Goal: Transaction & Acquisition: Purchase product/service

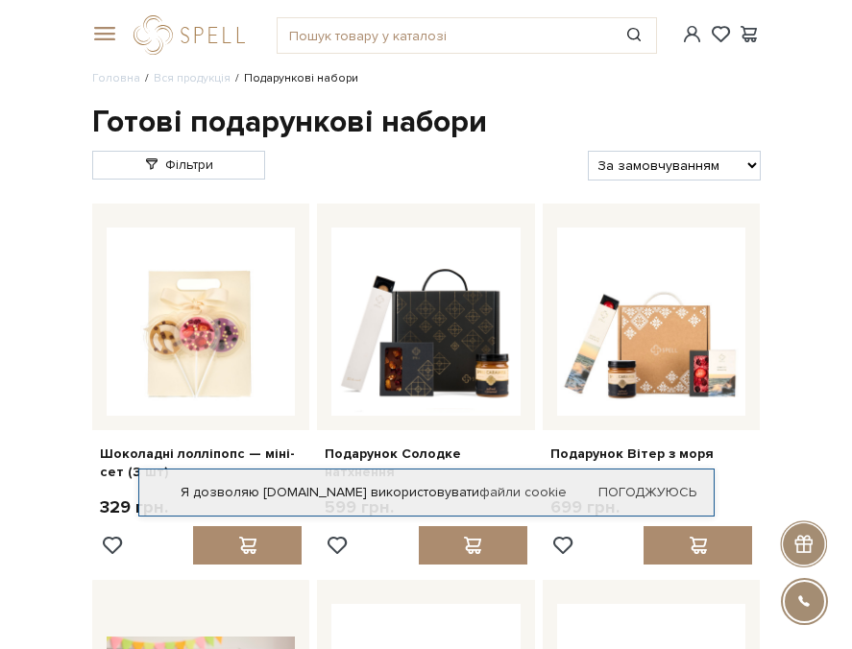
click at [132, 23] on div at bounding box center [193, 34] width 143 height 39
click at [93, 33] on span at bounding box center [101, 34] width 19 height 17
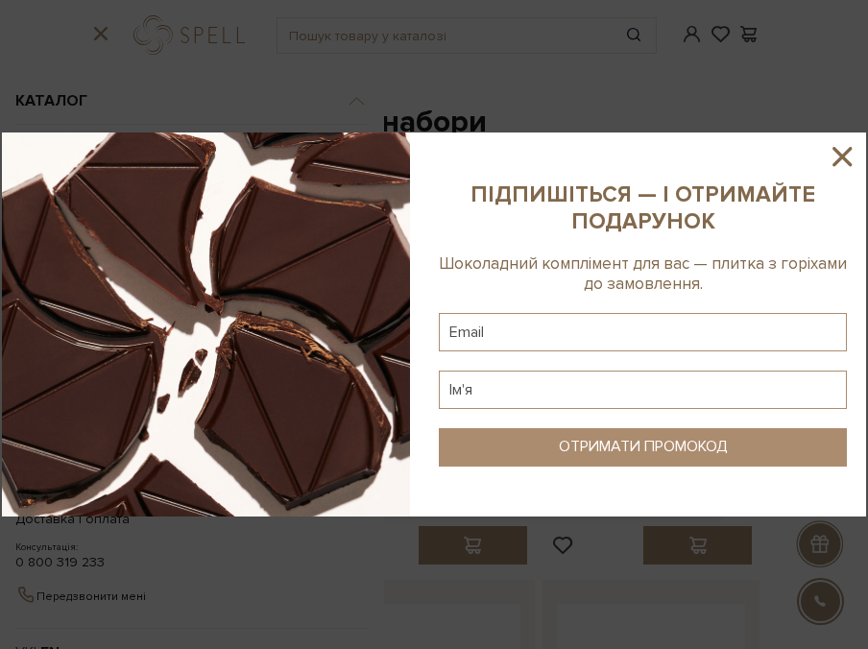
click at [836, 156] on icon at bounding box center [842, 156] width 33 height 33
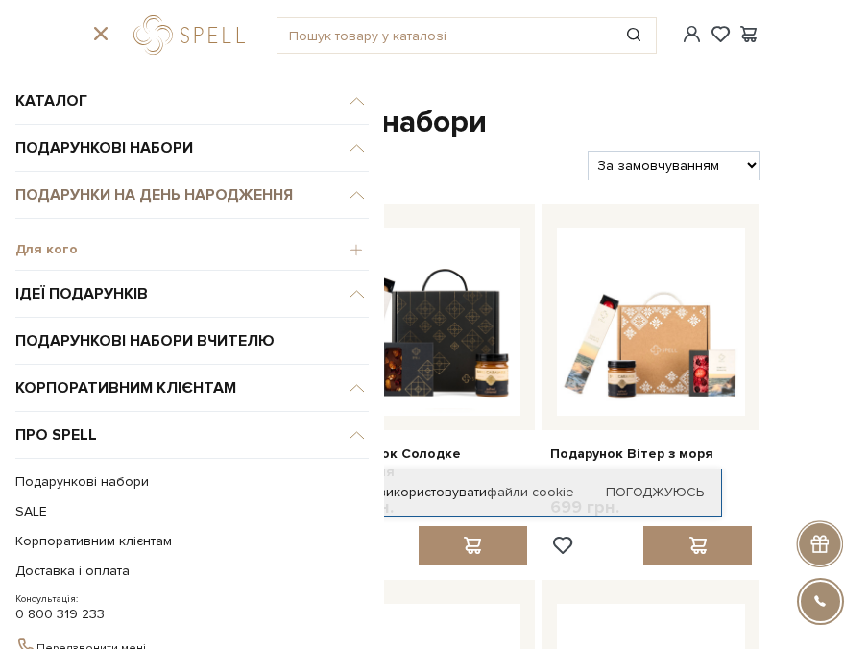
click at [235, 200] on link "Подарунки на День народження" at bounding box center [191, 195] width 353 height 47
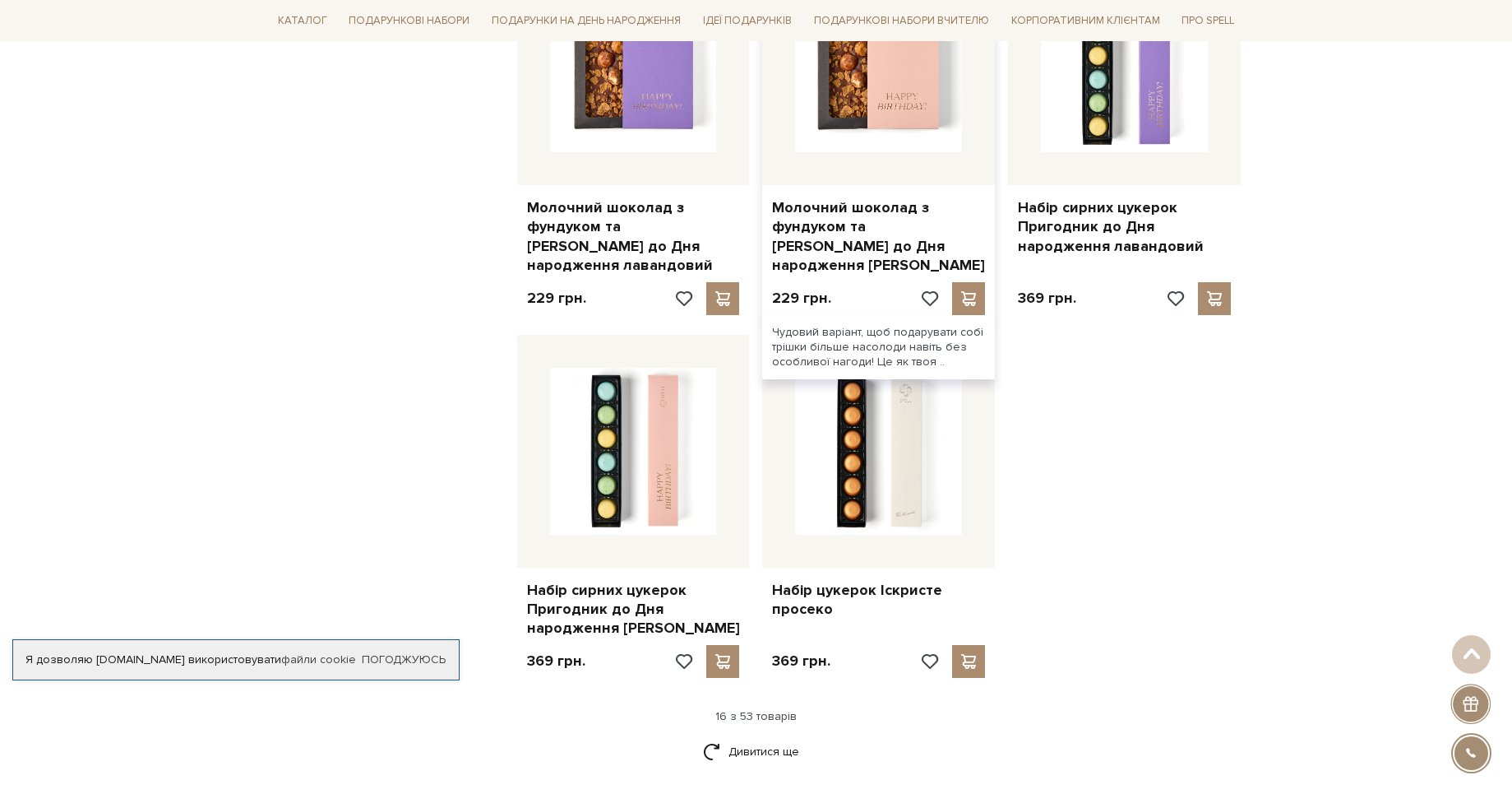
scroll to position [2181, 0]
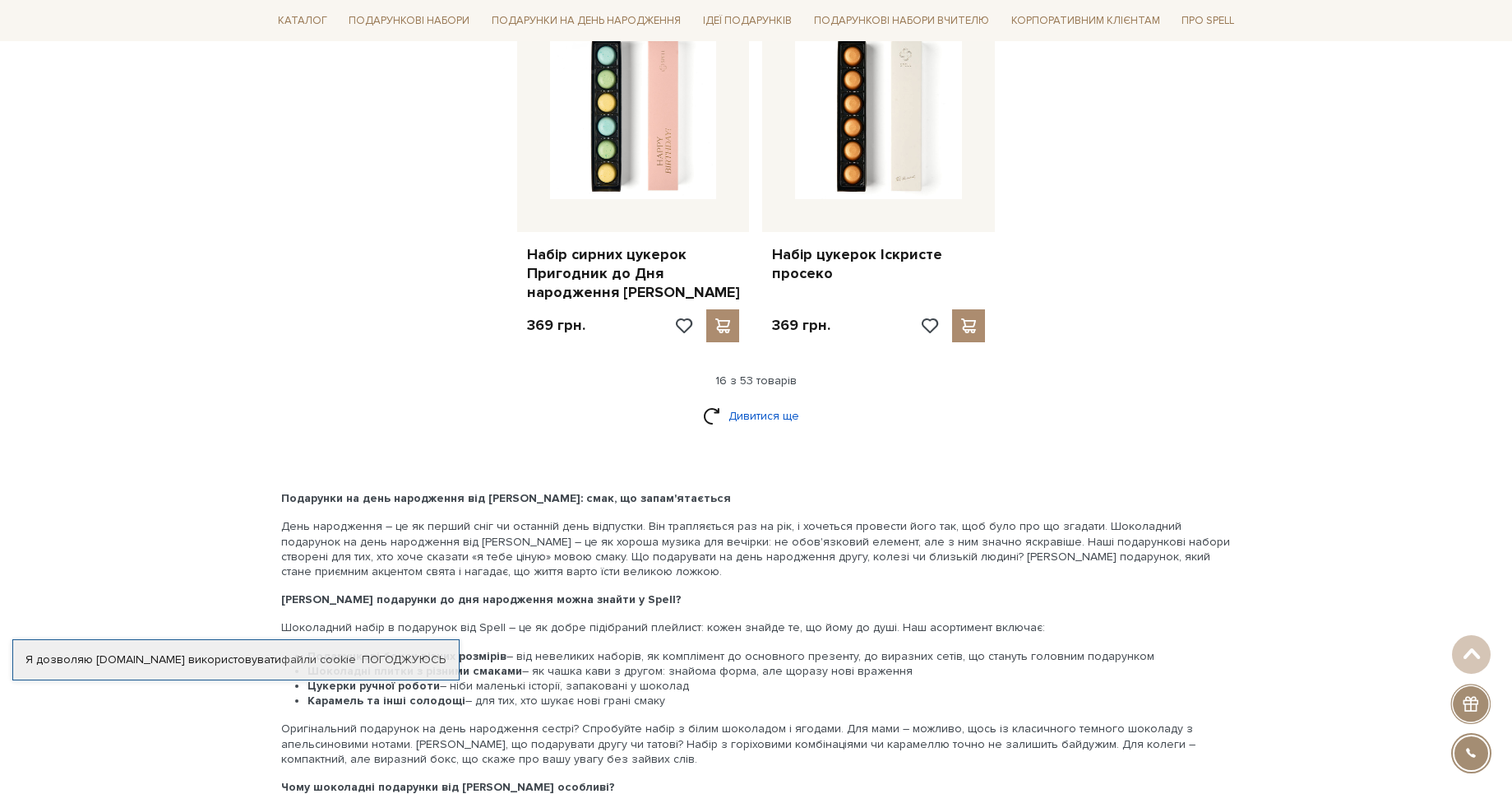
click at [729, 402] on link "Дивитися ще" at bounding box center [756, 416] width 107 height 29
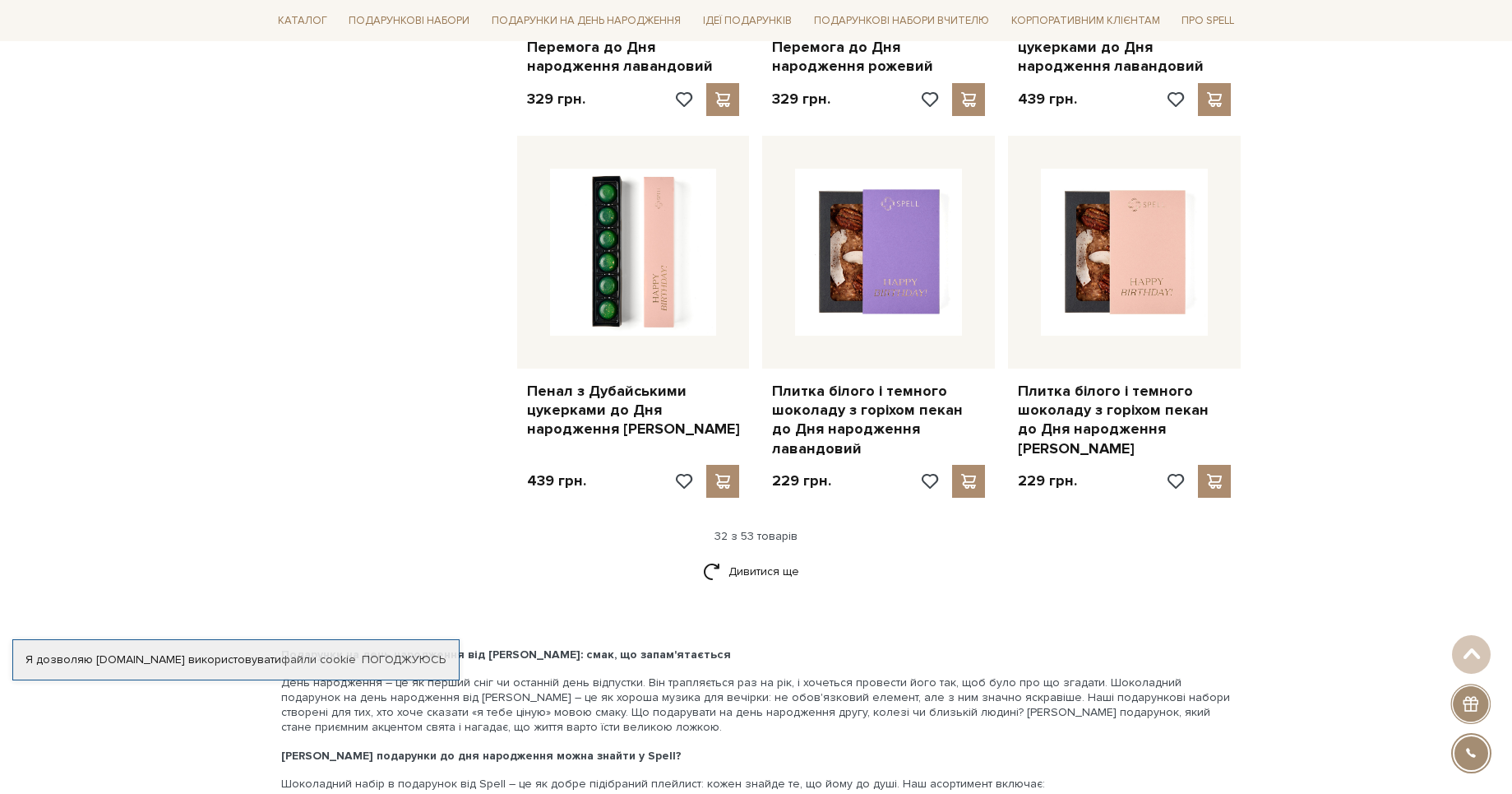
scroll to position [4027, 0]
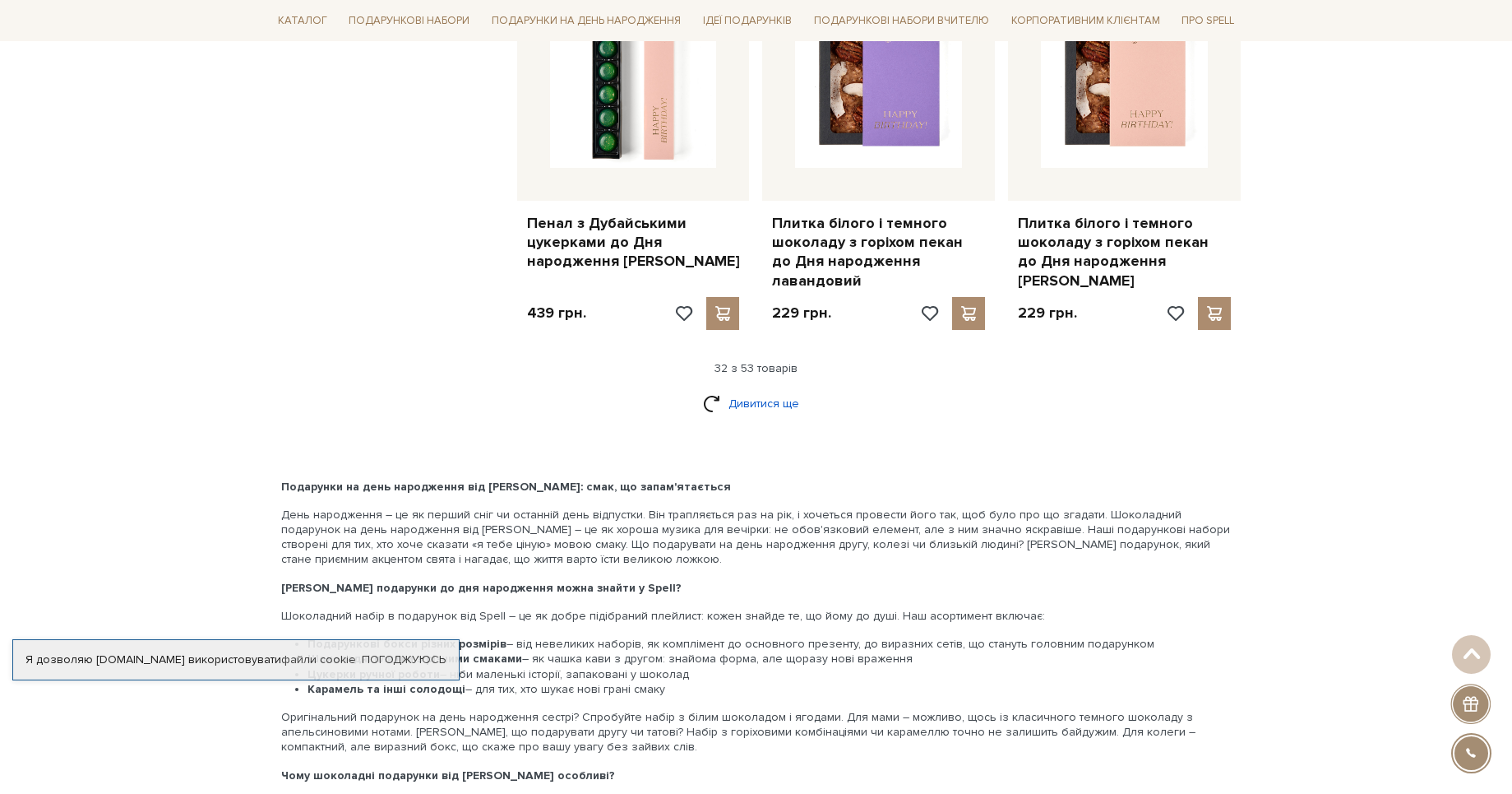
click at [729, 389] on link "Дивитися ще" at bounding box center [756, 403] width 107 height 29
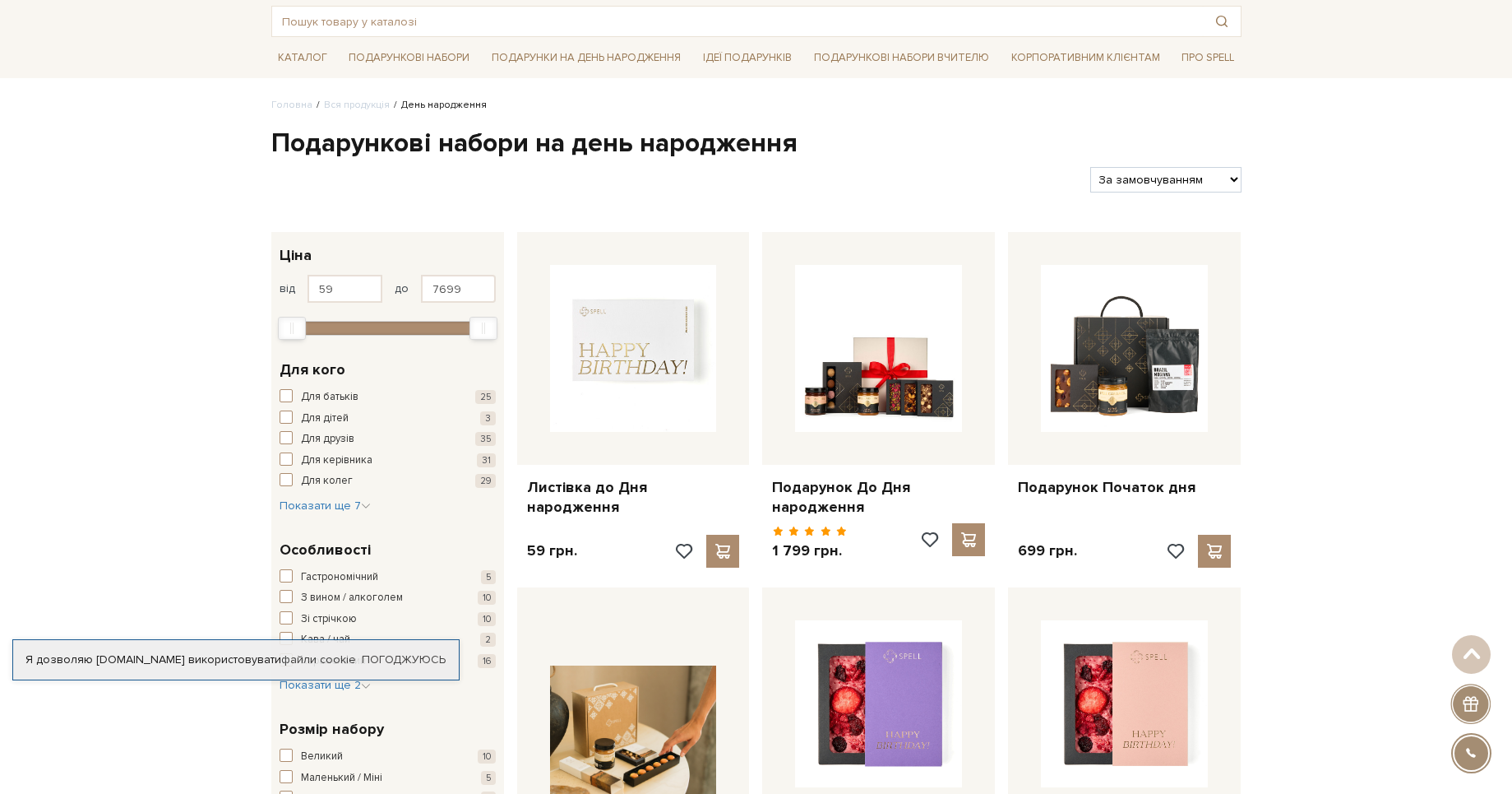
scroll to position [0, 0]
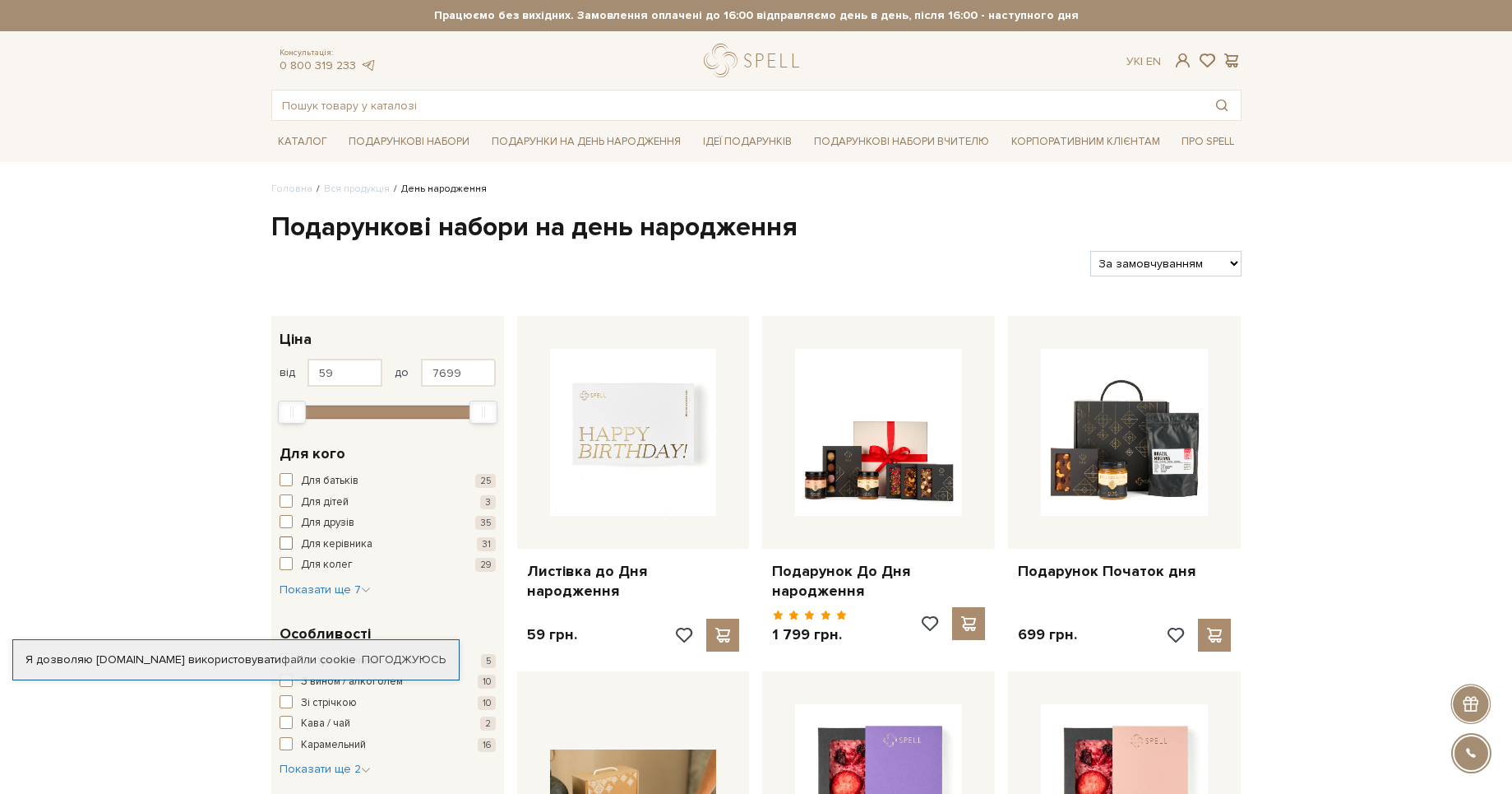
click at [288, 542] on span "button" at bounding box center [285, 542] width 13 height 13
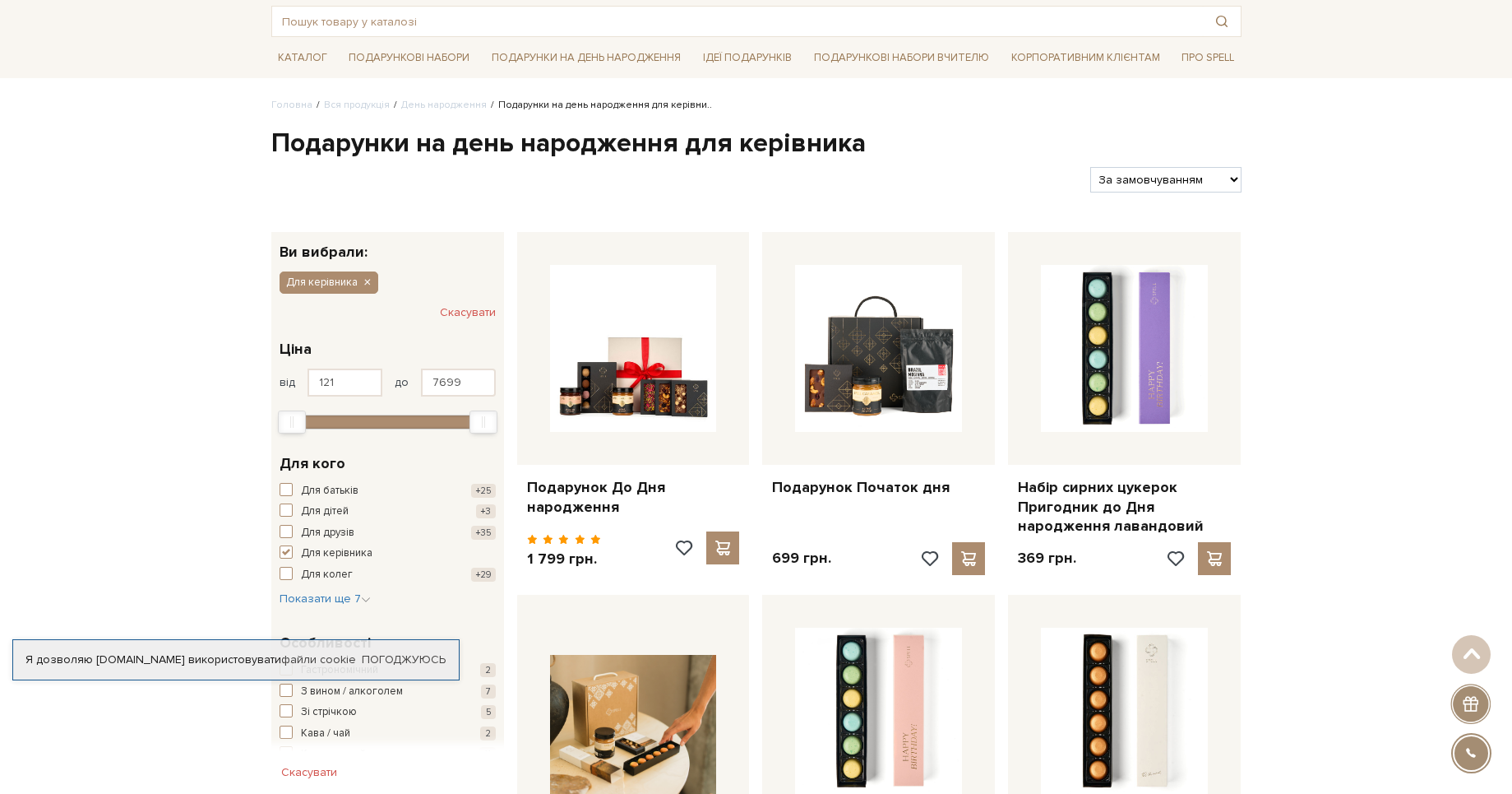
scroll to position [168, 0]
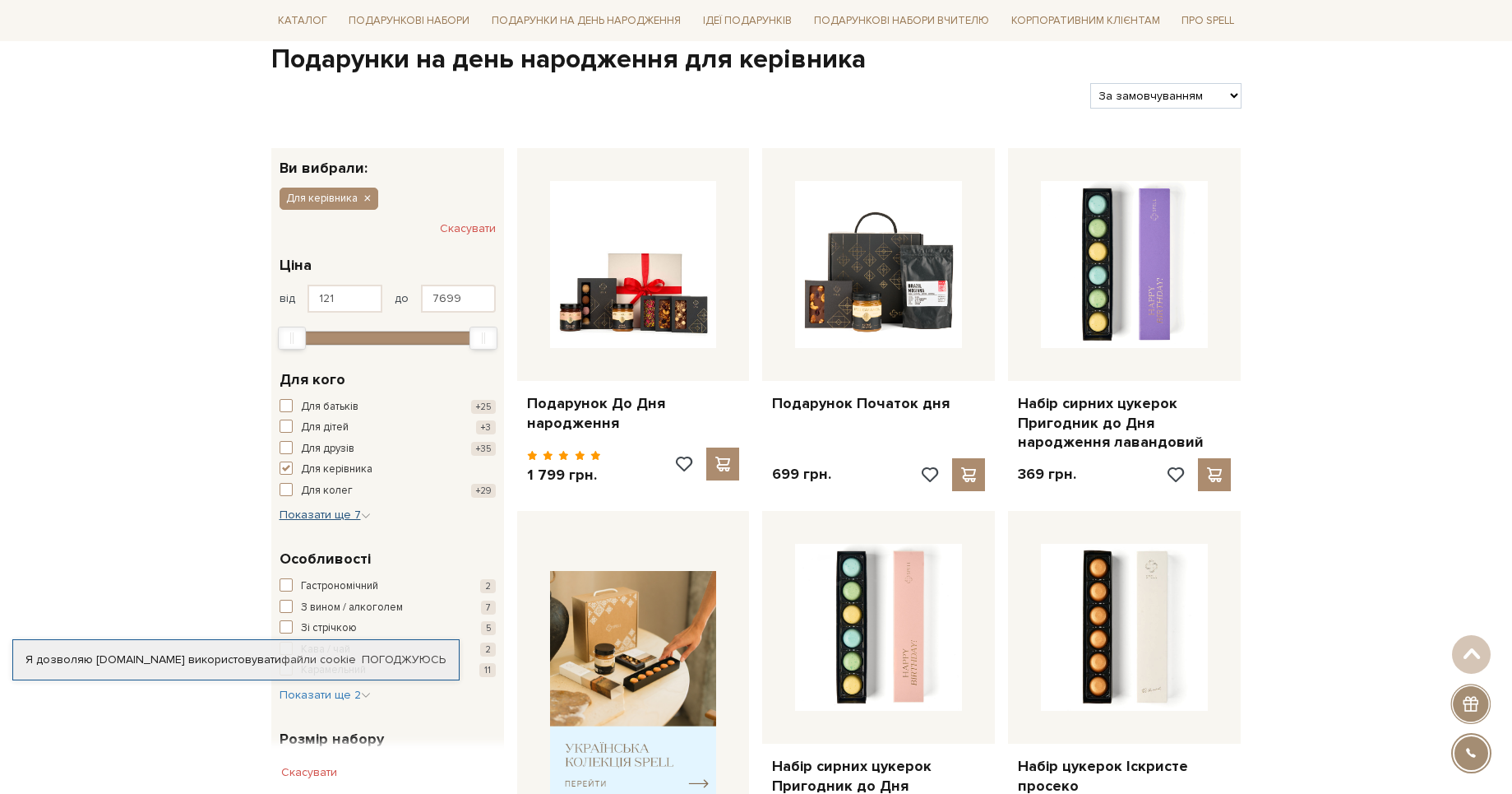
click at [340, 508] on span "Показати ще 7" at bounding box center [324, 514] width 92 height 14
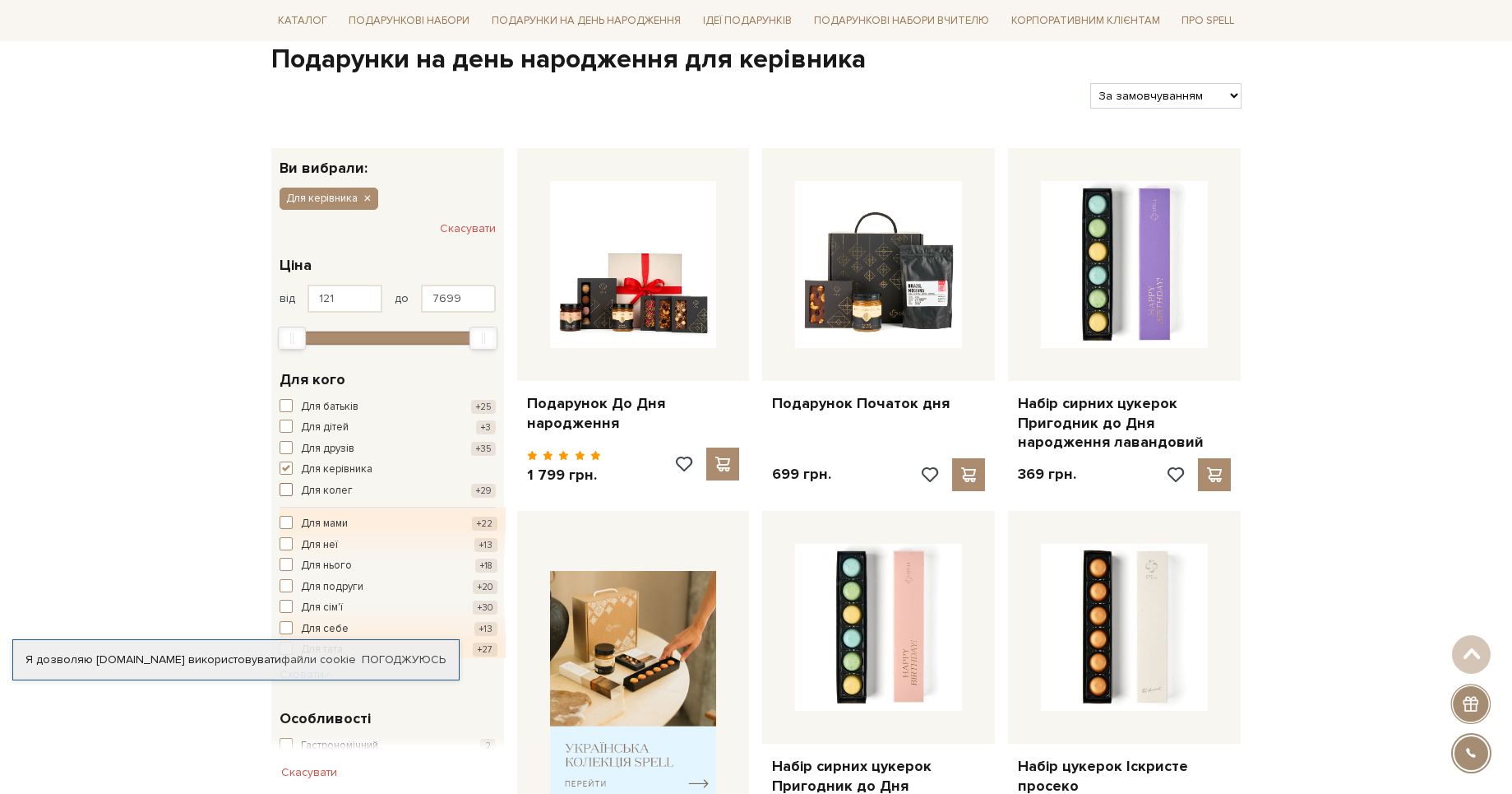
click at [285, 493] on span "button" at bounding box center [285, 489] width 13 height 13
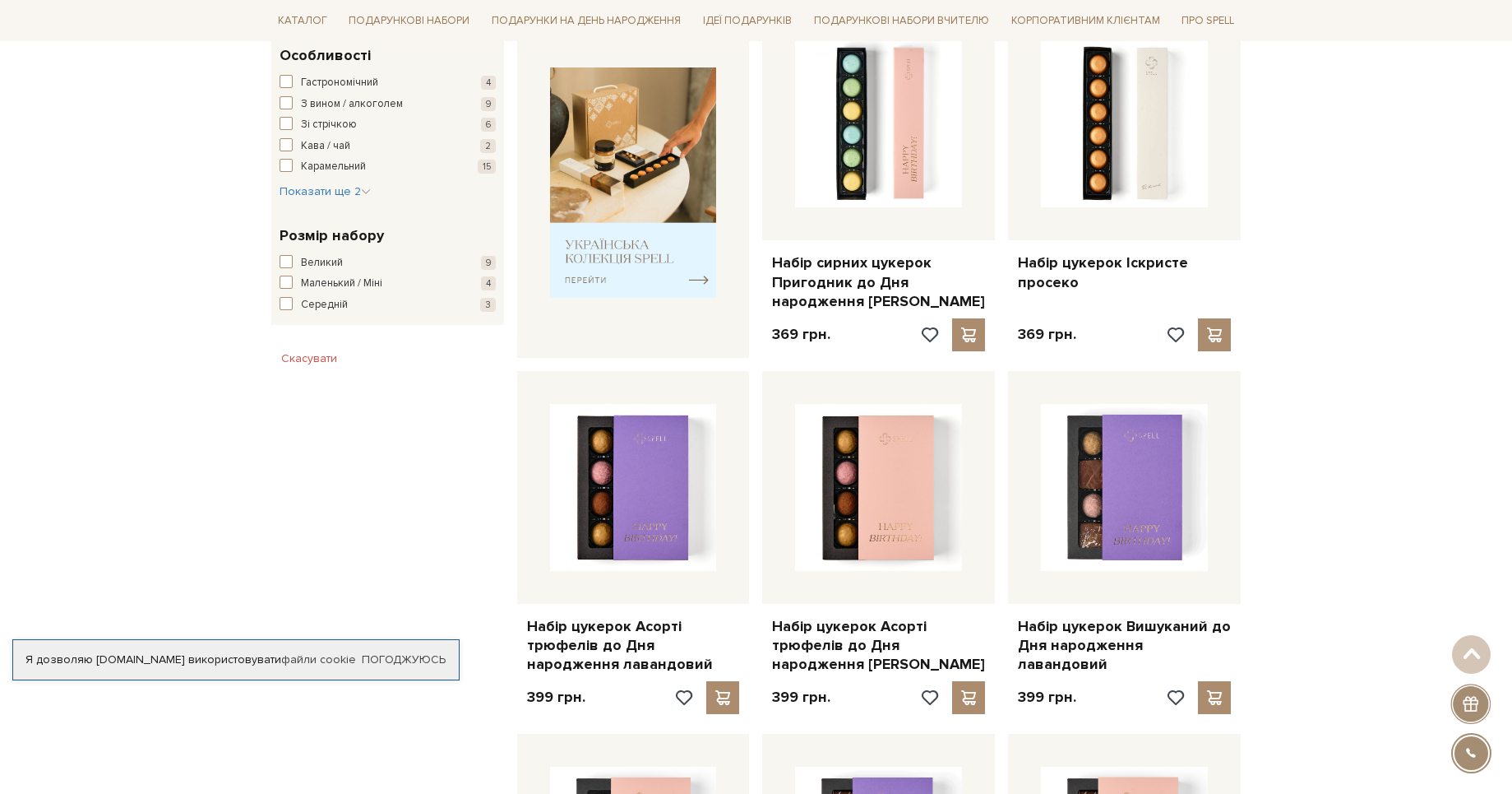
scroll to position [504, 0]
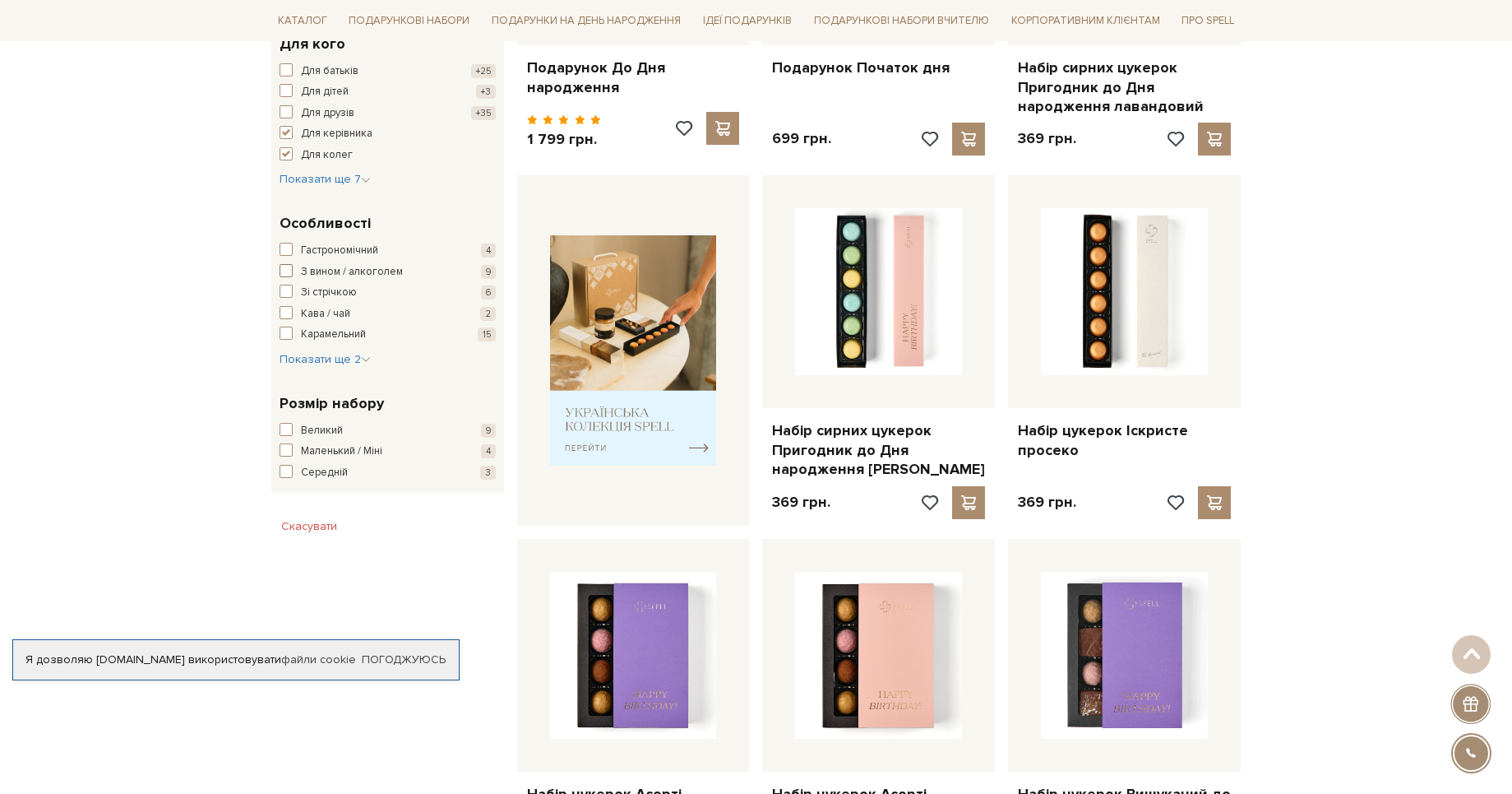
click at [288, 272] on span "button" at bounding box center [285, 270] width 13 height 13
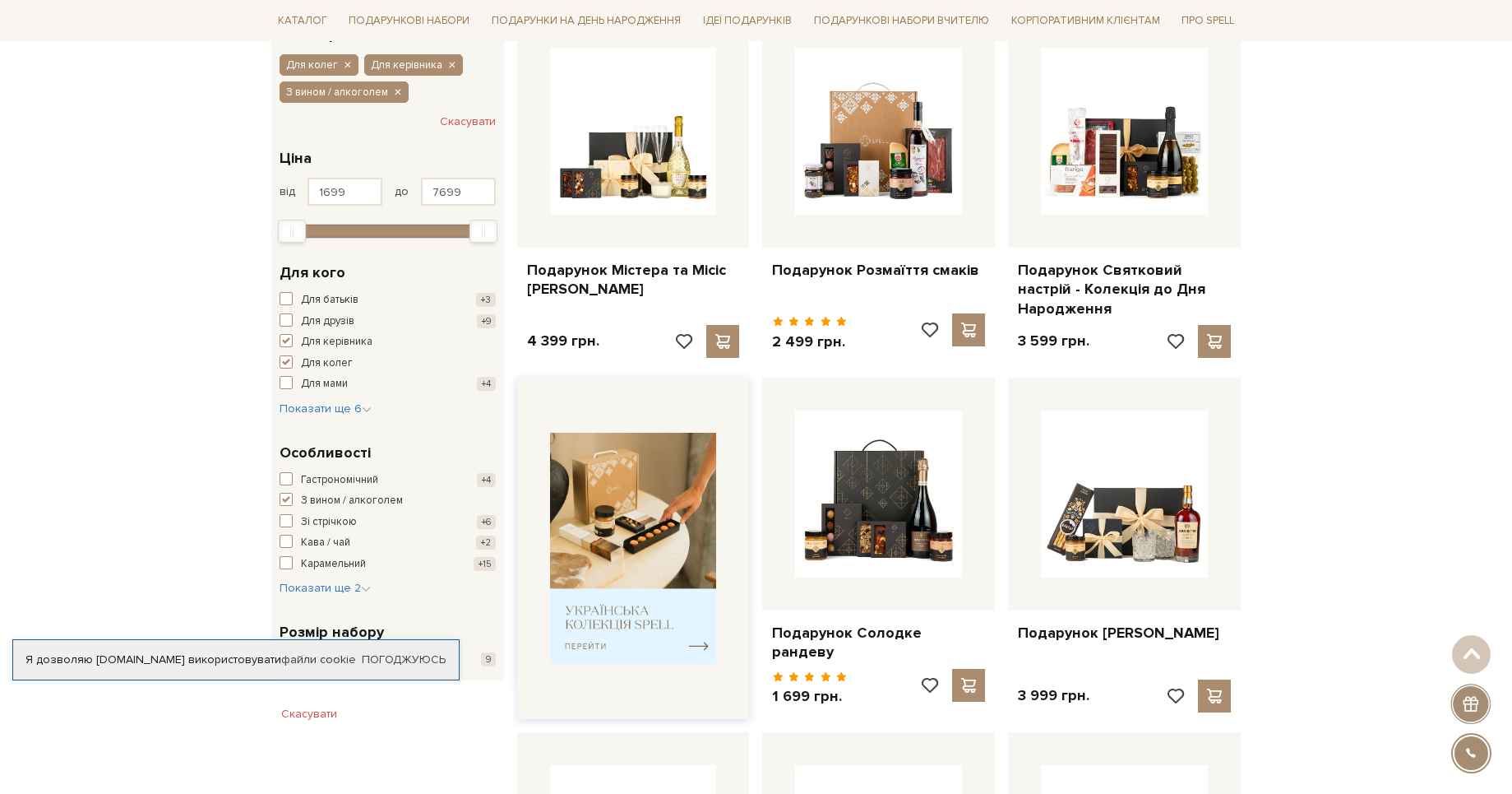
scroll to position [252, 0]
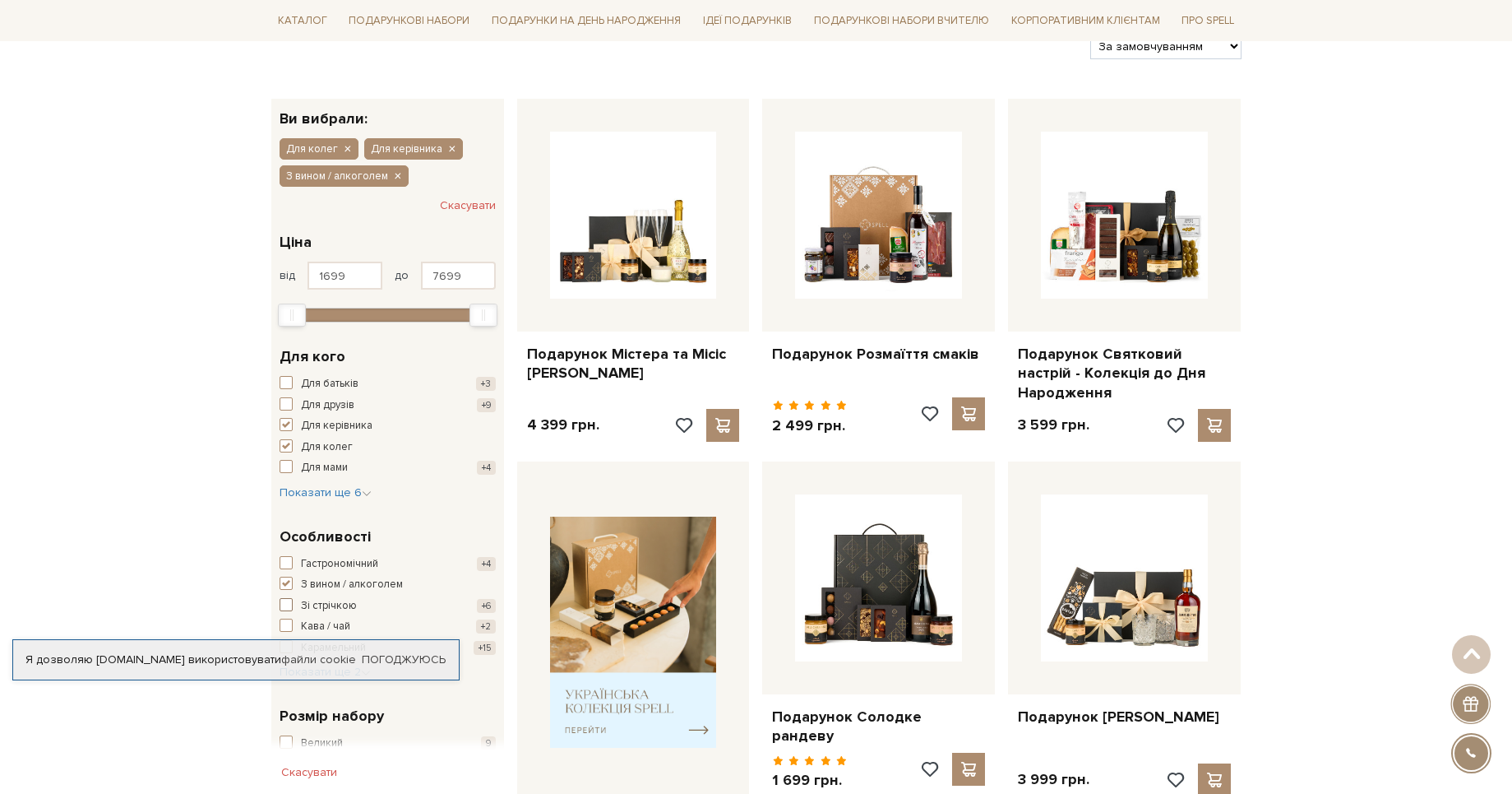
click at [283, 609] on span "button" at bounding box center [285, 604] width 13 height 13
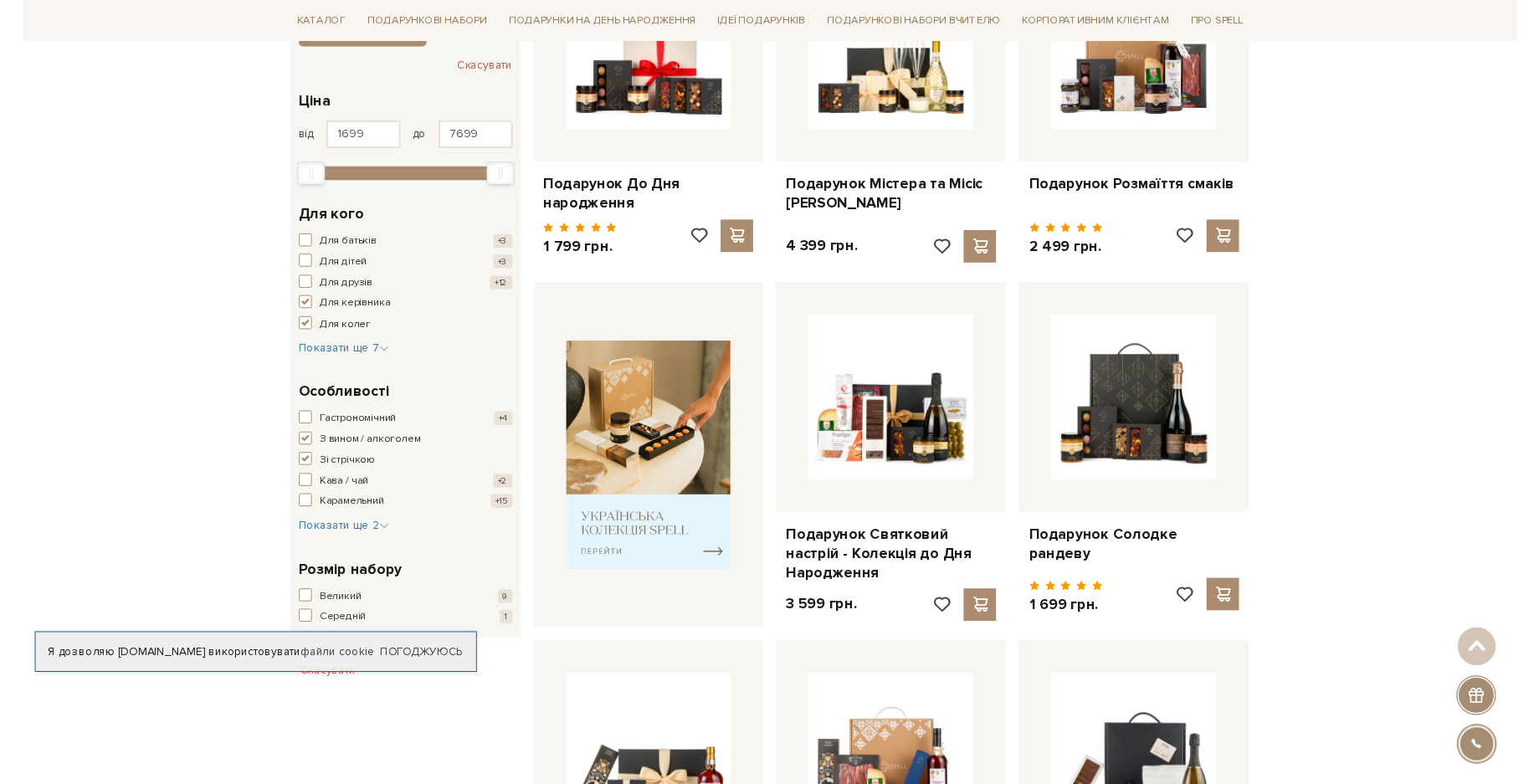
scroll to position [853, 0]
